Goal: Transaction & Acquisition: Purchase product/service

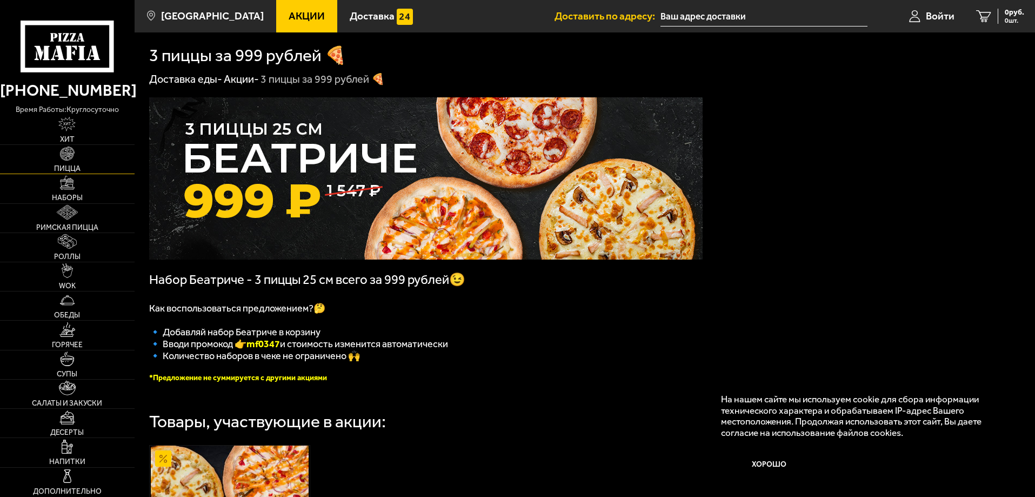
click at [75, 162] on link "Пицца" at bounding box center [67, 159] width 135 height 29
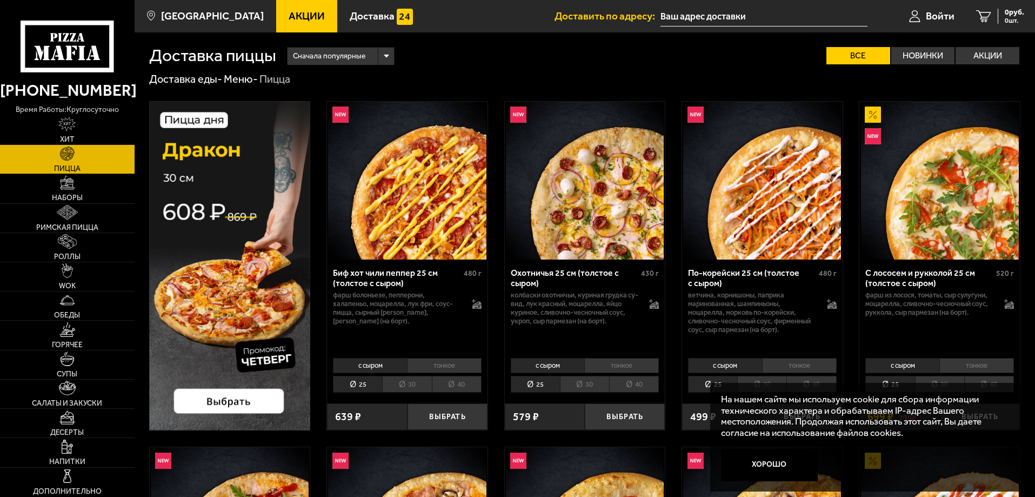
click at [710, 15] on input "text" at bounding box center [763, 16] width 207 height 20
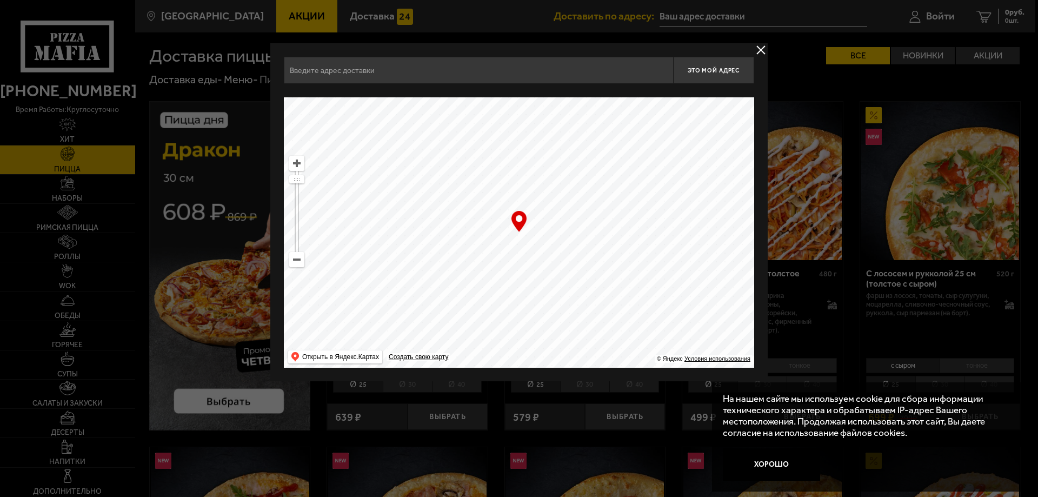
click at [390, 73] on input "text" at bounding box center [478, 70] width 389 height 27
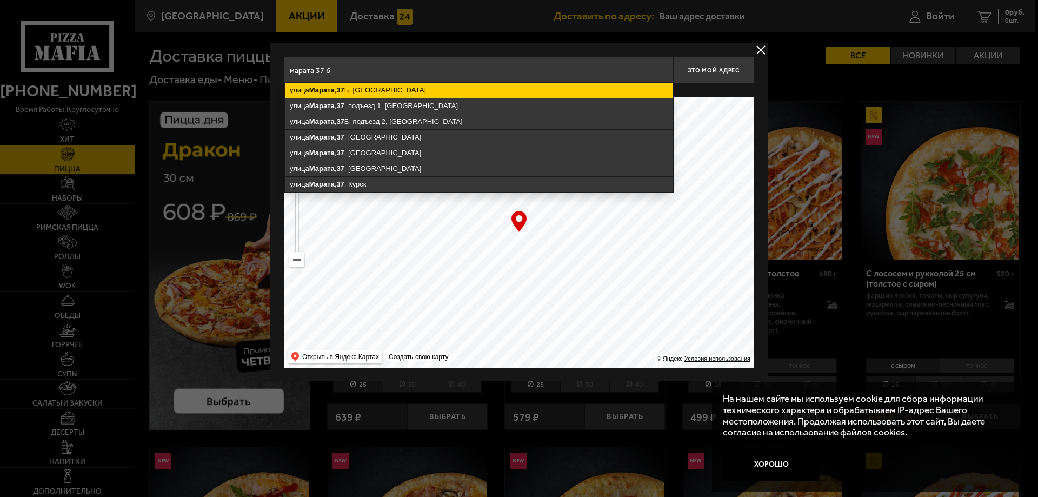
click at [390, 90] on ymaps "[STREET_ADDRESS]" at bounding box center [479, 90] width 388 height 15
type input "[STREET_ADDRESS]"
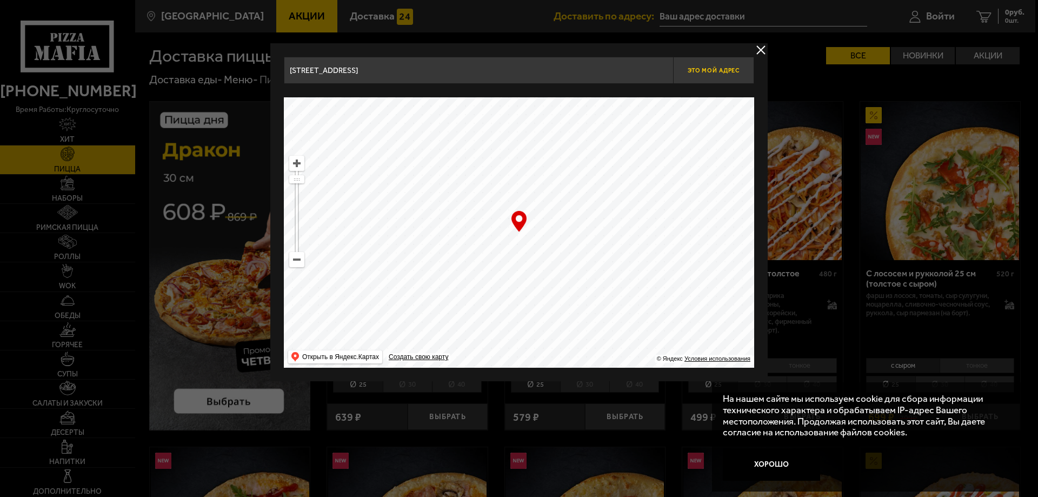
click at [708, 68] on span "Это мой адрес" at bounding box center [713, 70] width 52 height 7
type input "[STREET_ADDRESS]"
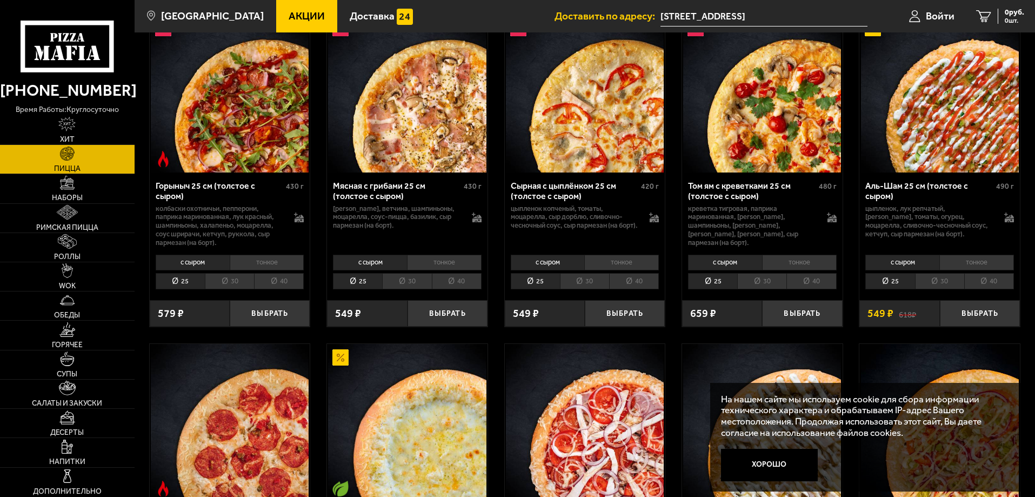
scroll to position [486, 0]
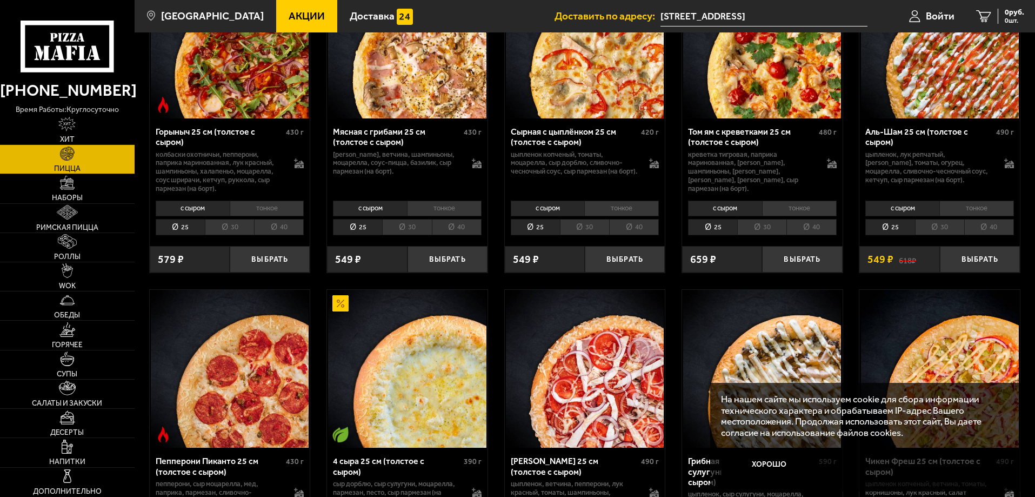
click at [760, 226] on li "30" at bounding box center [761, 227] width 49 height 17
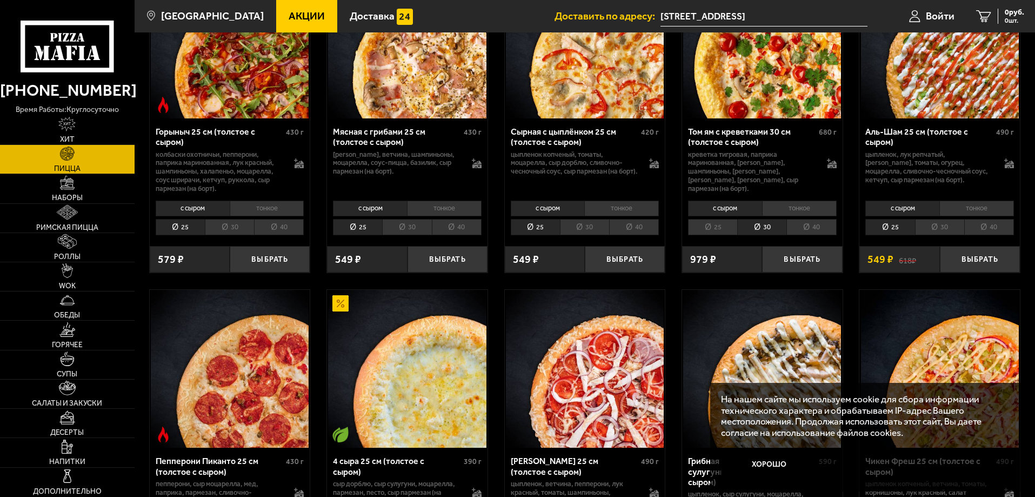
click at [709, 227] on li "25" at bounding box center [712, 227] width 49 height 17
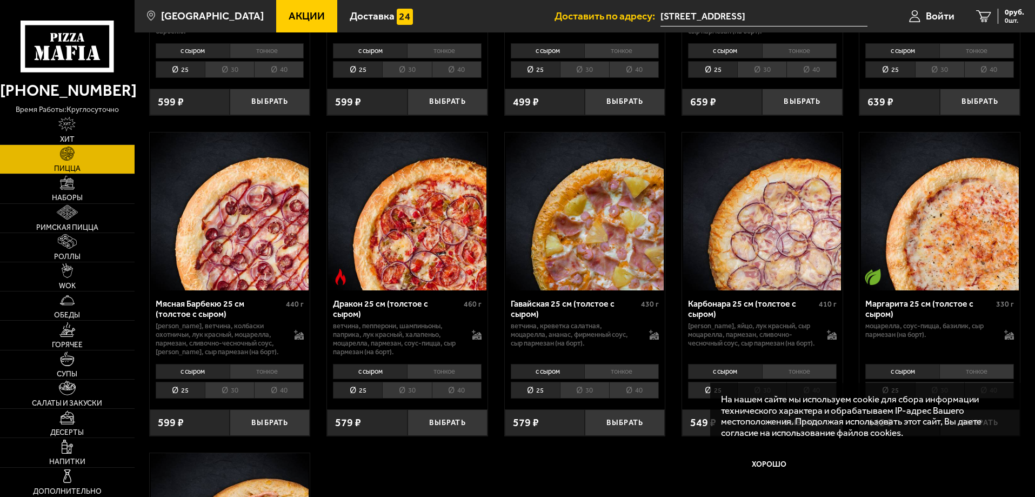
scroll to position [2216, 0]
